Goal: Book appointment/travel/reservation

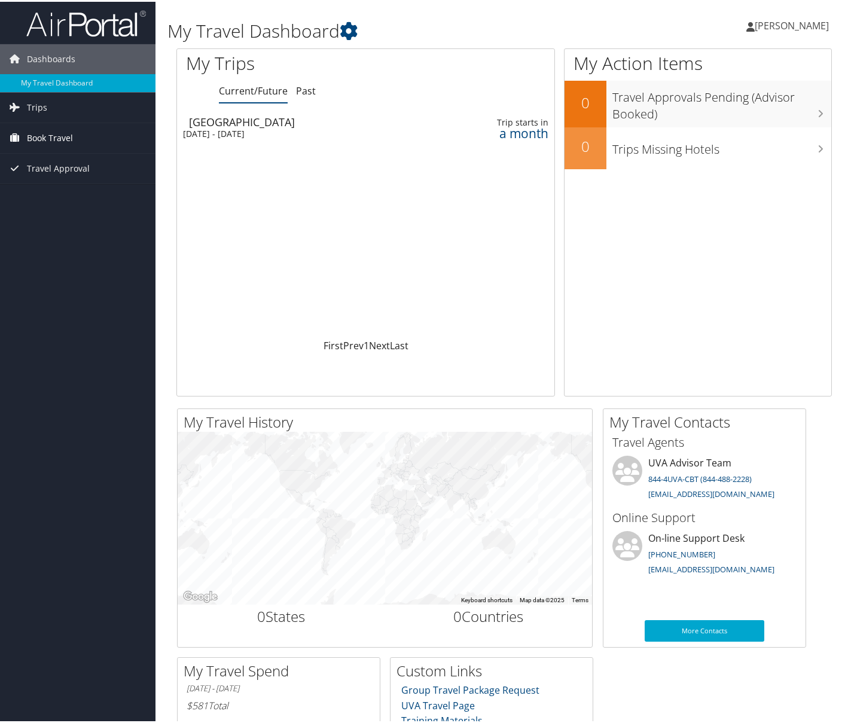
click at [62, 143] on span "Book Travel" at bounding box center [50, 136] width 46 height 30
click at [60, 194] on link "Book/Manage Online Trips" at bounding box center [78, 196] width 156 height 18
